Goal: Task Accomplishment & Management: Use online tool/utility

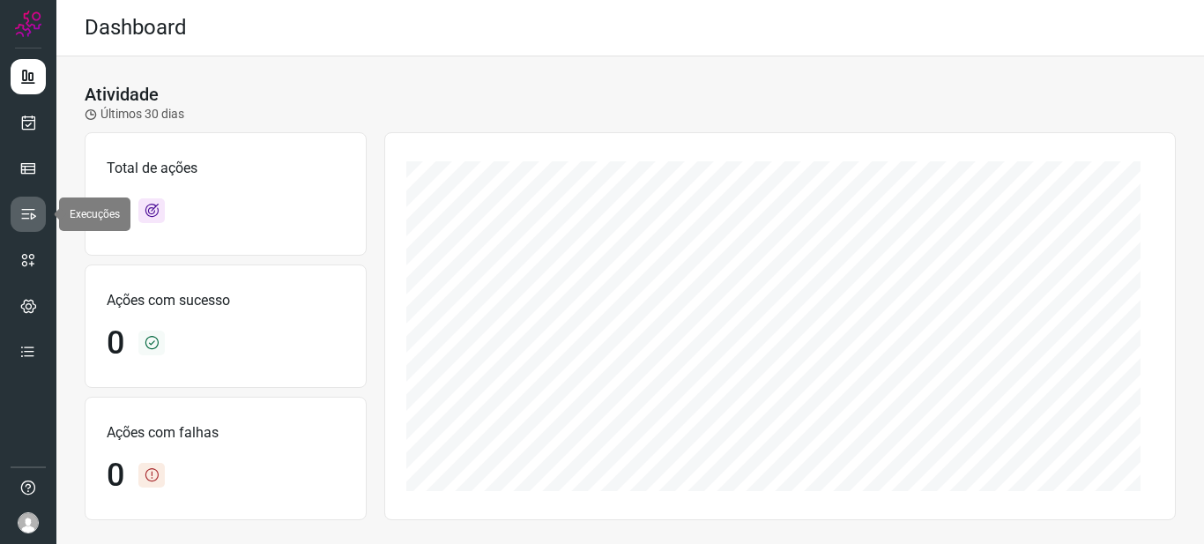
click at [29, 218] on icon at bounding box center [28, 214] width 18 height 18
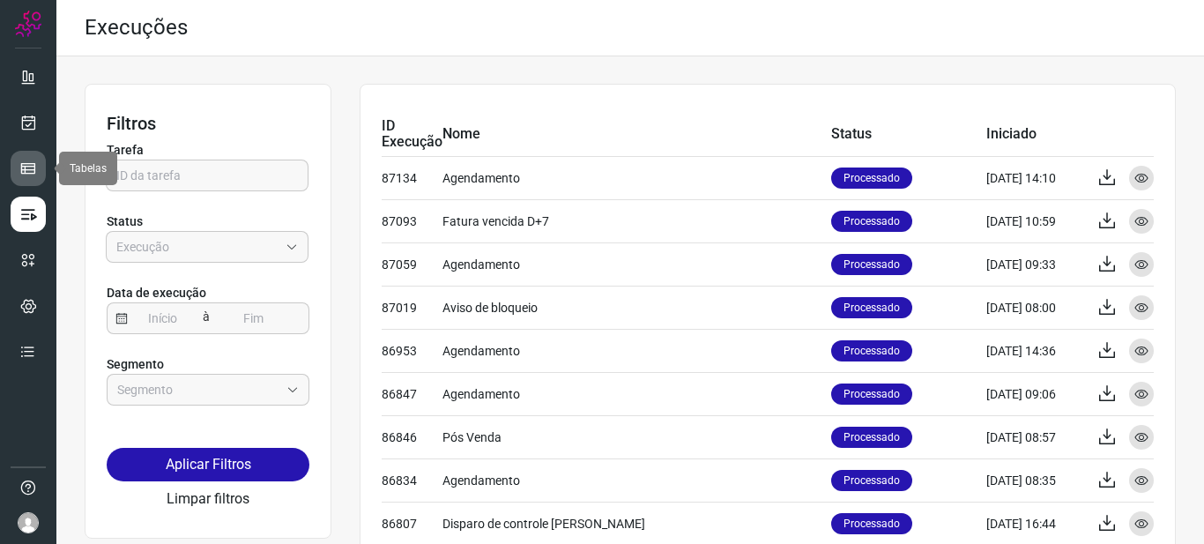
click at [22, 164] on icon at bounding box center [28, 169] width 18 height 18
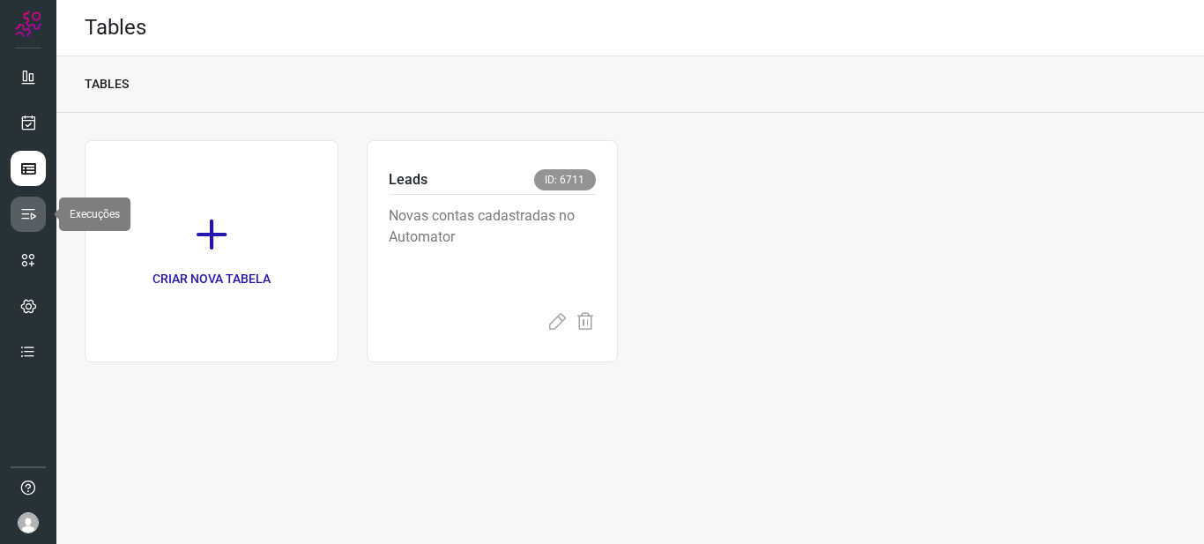
click at [33, 213] on icon at bounding box center [28, 214] width 18 height 18
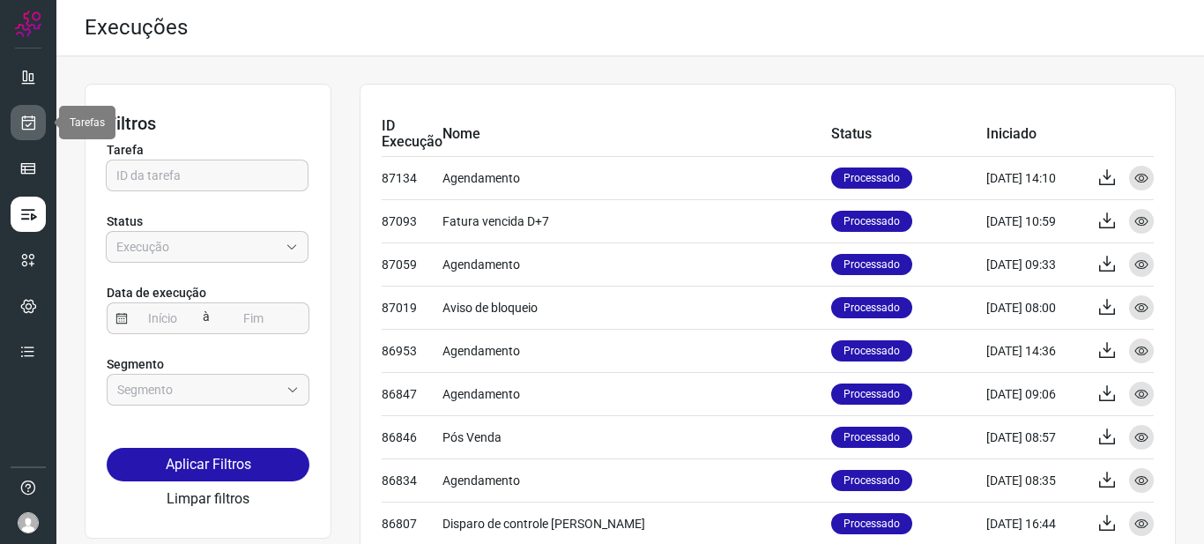
click at [31, 108] on link at bounding box center [28, 122] width 35 height 35
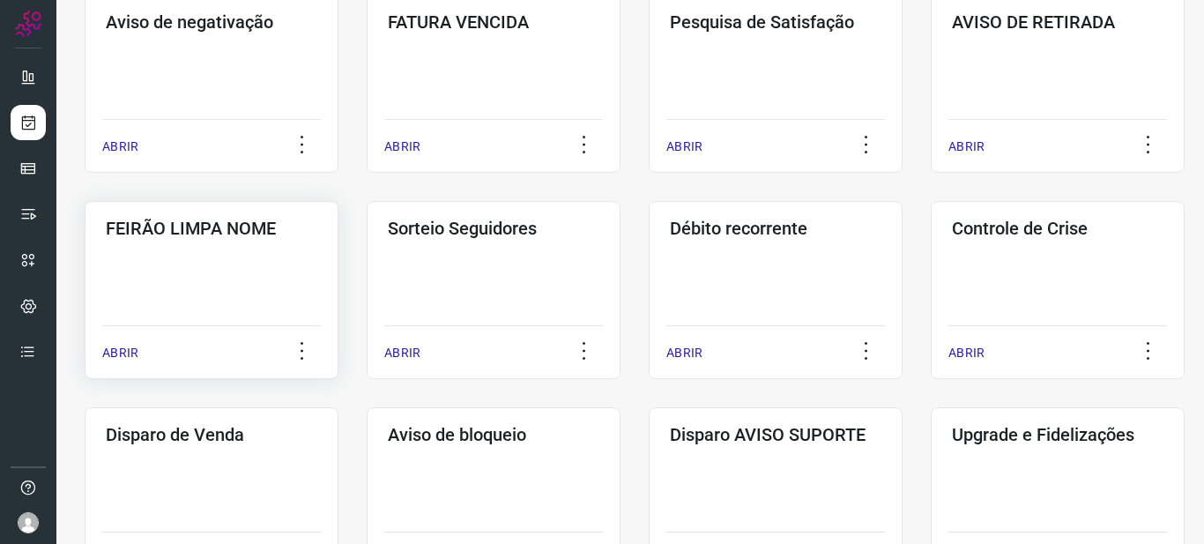
scroll to position [353, 0]
click at [986, 261] on div "Controle [PERSON_NAME] ABRIR" at bounding box center [1058, 289] width 254 height 178
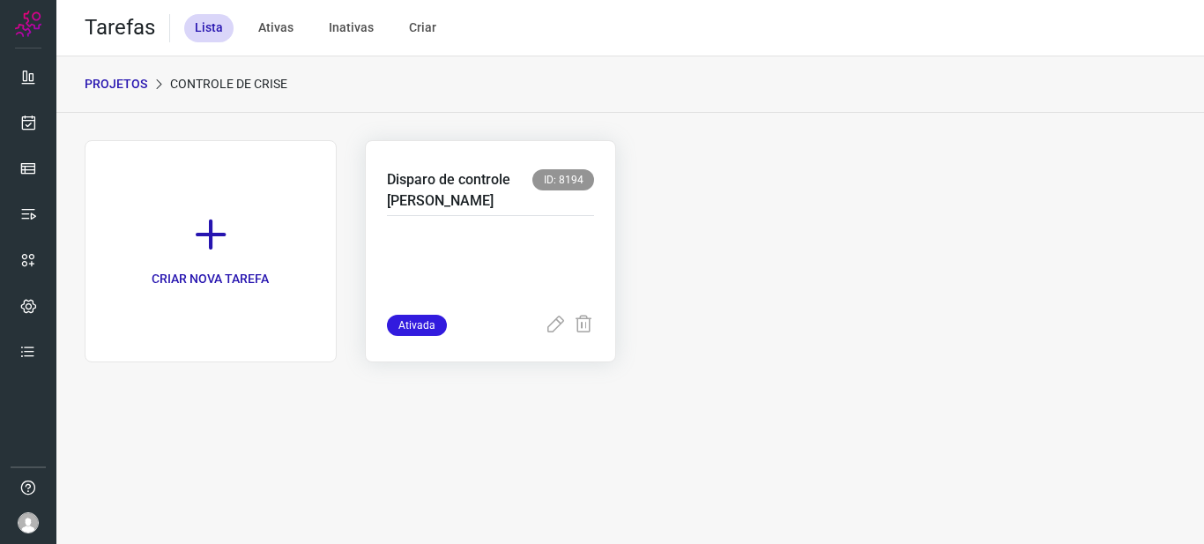
click at [483, 203] on p "Disparo de controle [PERSON_NAME]" at bounding box center [460, 190] width 146 height 42
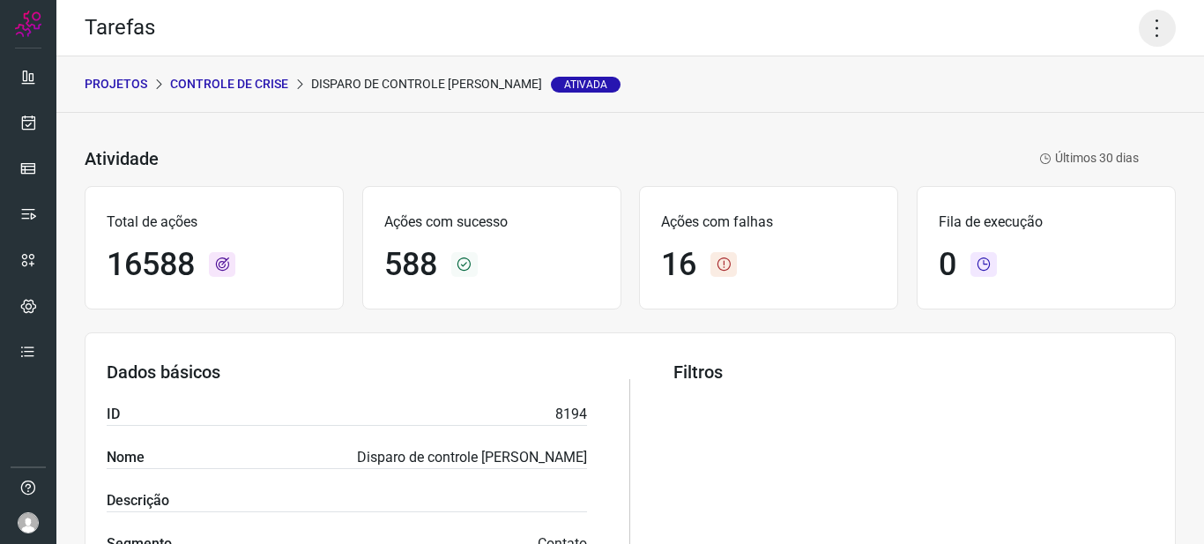
click at [1143, 25] on icon at bounding box center [1157, 28] width 37 height 37
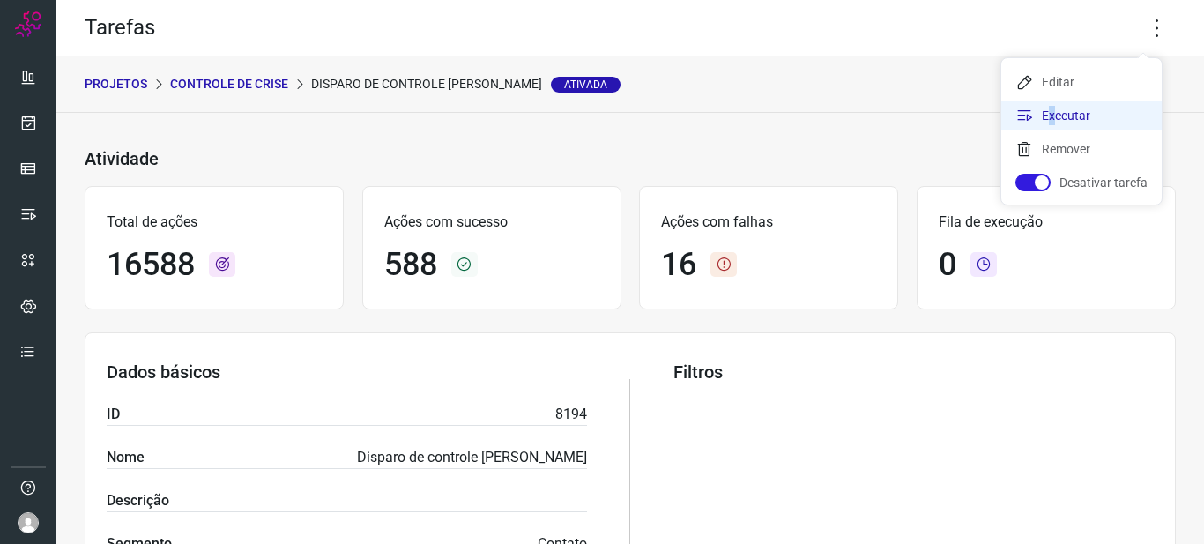
click at [1047, 112] on li "Executar" at bounding box center [1081, 115] width 160 height 28
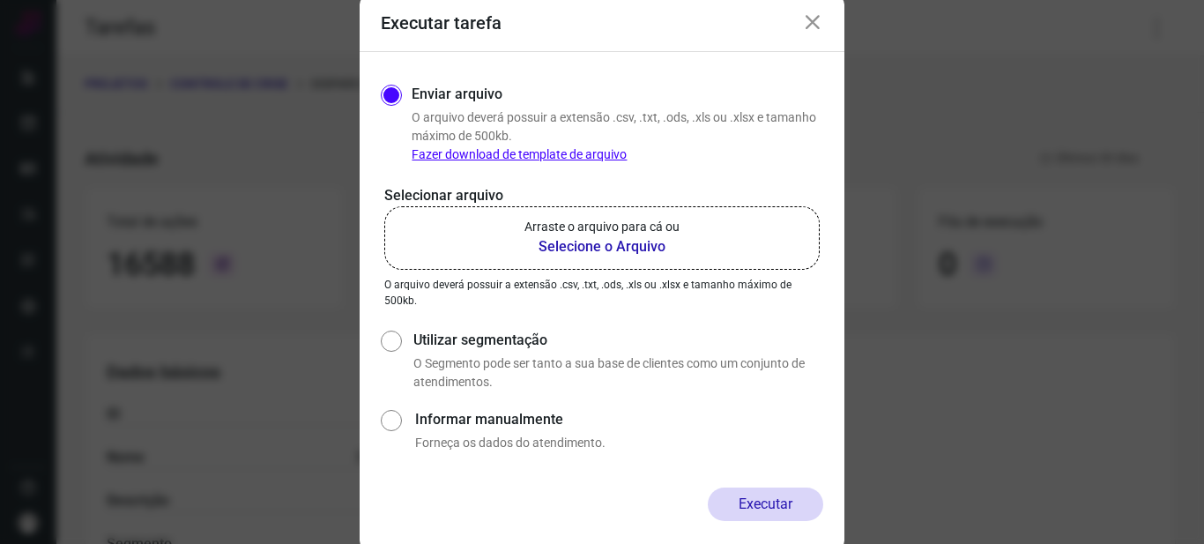
click at [583, 241] on b "Selecione o Arquivo" at bounding box center [601, 246] width 155 height 21
click at [0, 0] on input "Arraste o arquivo para cá ou Selecione o Arquivo" at bounding box center [0, 0] width 0 height 0
click at [596, 246] on b "Selecione o Arquivo" at bounding box center [601, 246] width 155 height 21
click at [0, 0] on input "Arraste o arquivo para cá ou Selecione o Arquivo" at bounding box center [0, 0] width 0 height 0
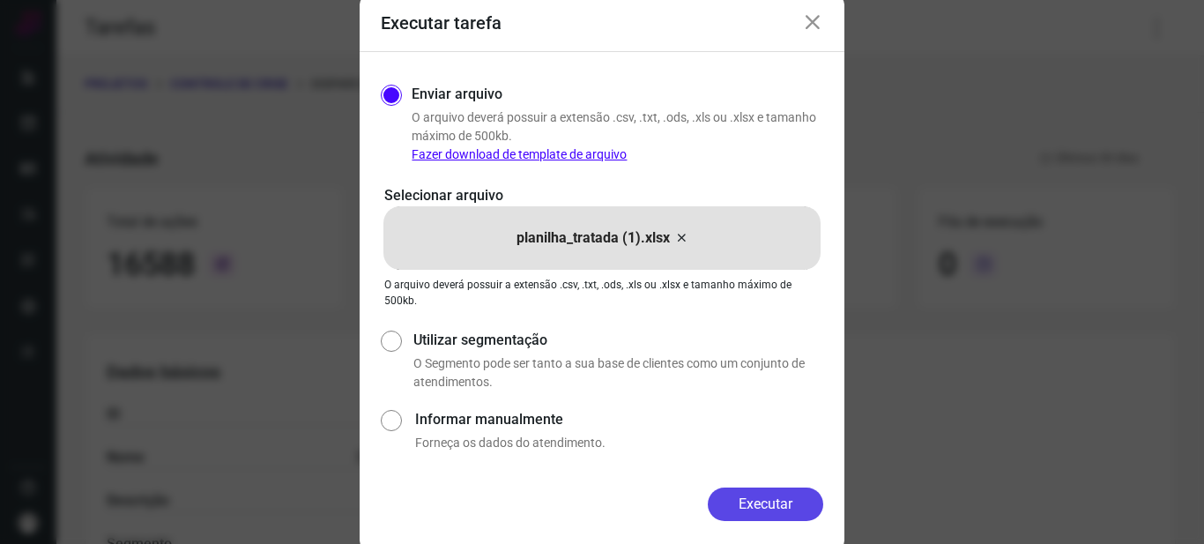
click at [758, 511] on button "Executar" at bounding box center [765, 503] width 115 height 33
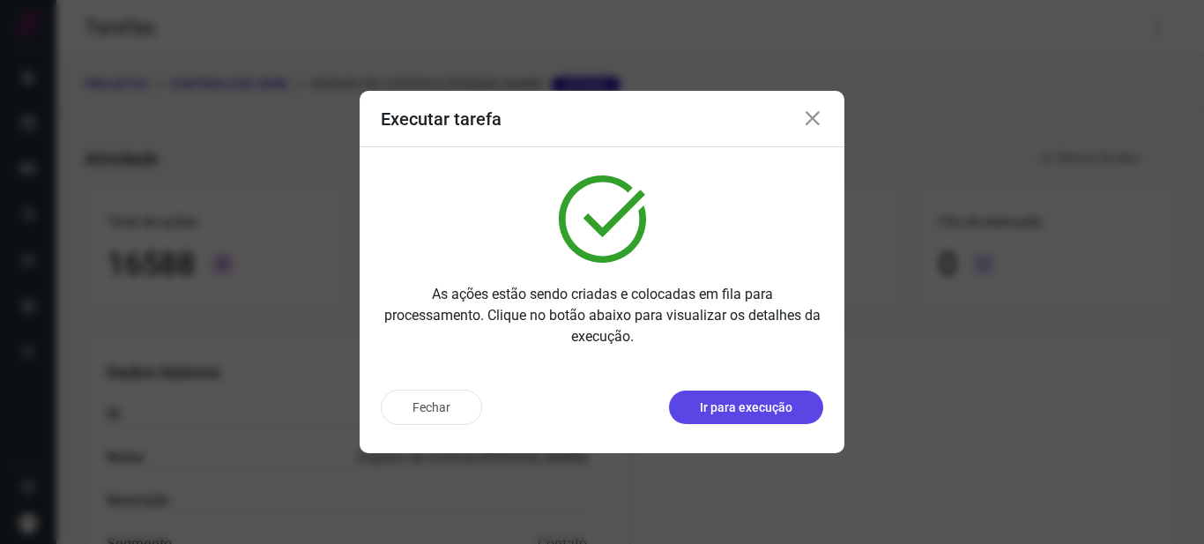
click at [743, 413] on p "Ir para execução" at bounding box center [746, 407] width 93 height 19
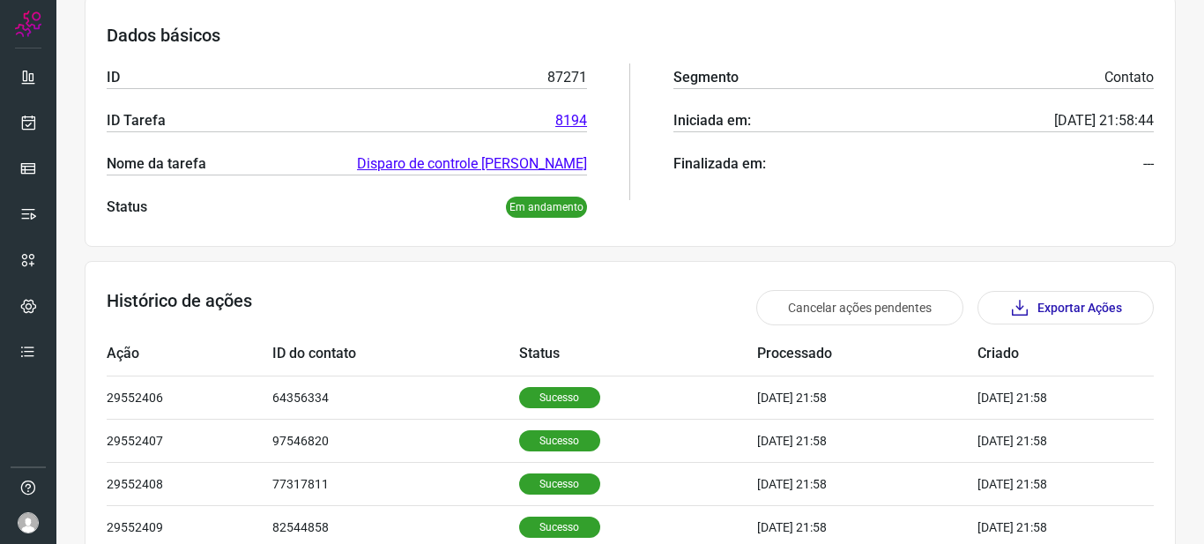
scroll to position [441, 0]
